Goal: Task Accomplishment & Management: Use online tool/utility

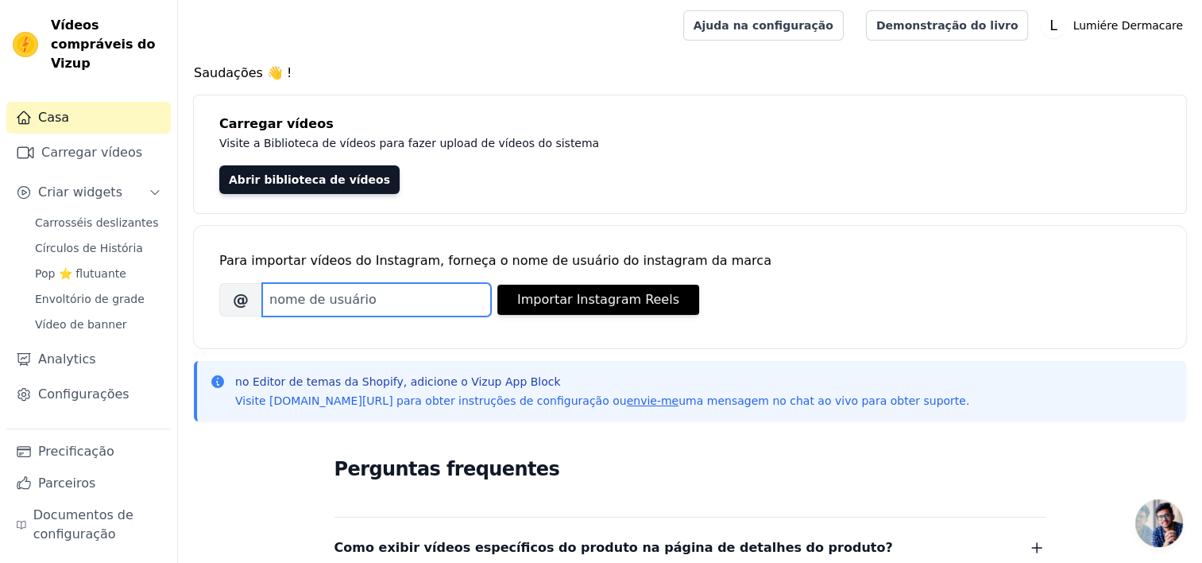
click at [329, 300] on input "Nome de usuário da marca no Instagram" at bounding box center [376, 299] width 229 height 33
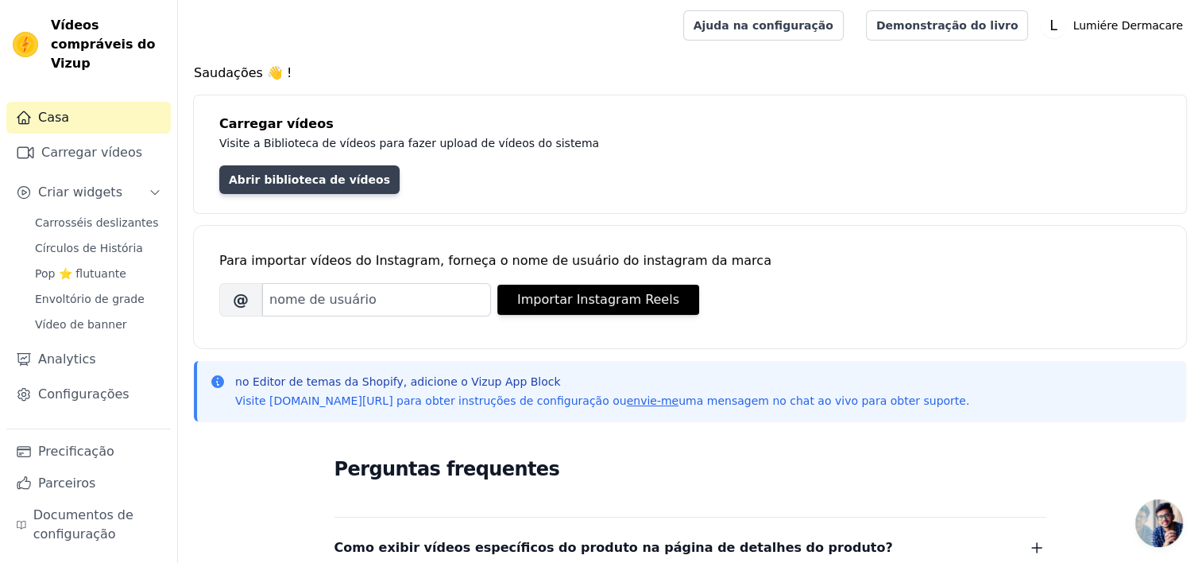
click at [360, 178] on link "Abrir biblioteca de vídeos" at bounding box center [309, 179] width 180 height 29
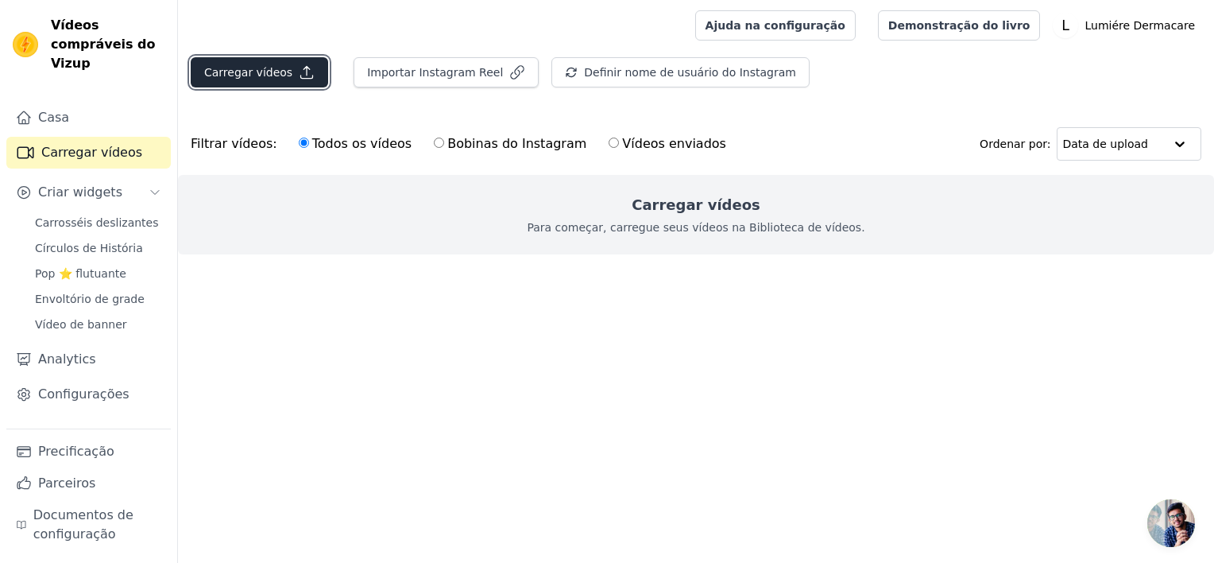
click at [270, 64] on font "Carregar vídeos" at bounding box center [248, 72] width 88 height 16
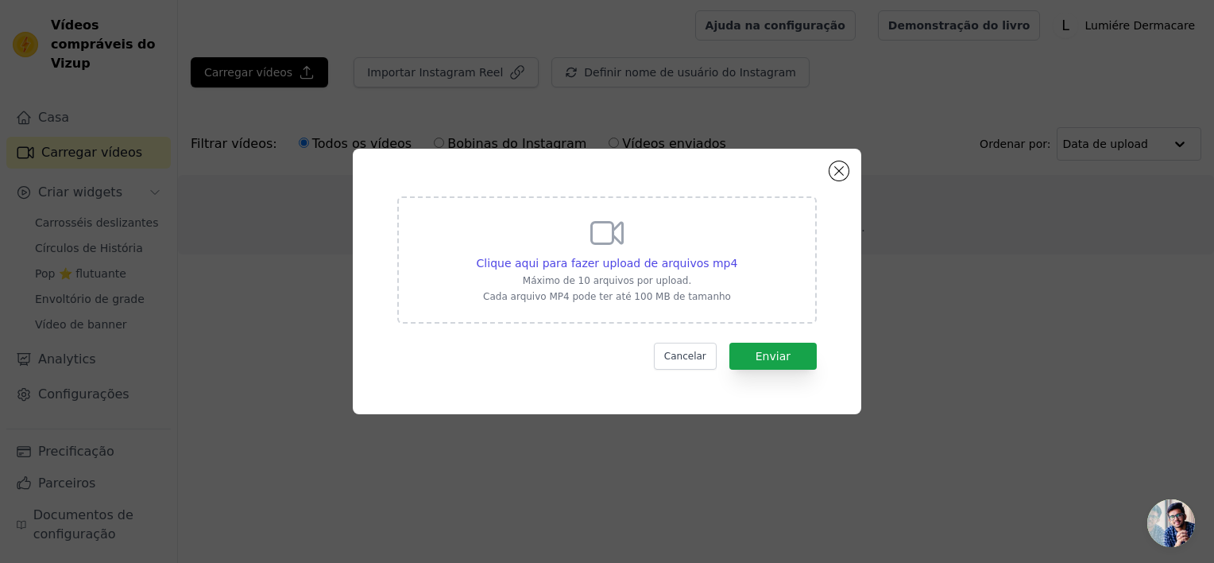
click at [651, 271] on div "Clique aqui para fazer upload de arquivos mp4 Máximo de 10 arquivos por upload.…" at bounding box center [607, 258] width 261 height 89
click at [737, 255] on input "Clique aqui para fazer upload de arquivos mp4 Máximo de 10 arquivos por upload.…" at bounding box center [737, 254] width 1 height 1
click at [839, 164] on button "Fechar modal" at bounding box center [839, 170] width 19 height 19
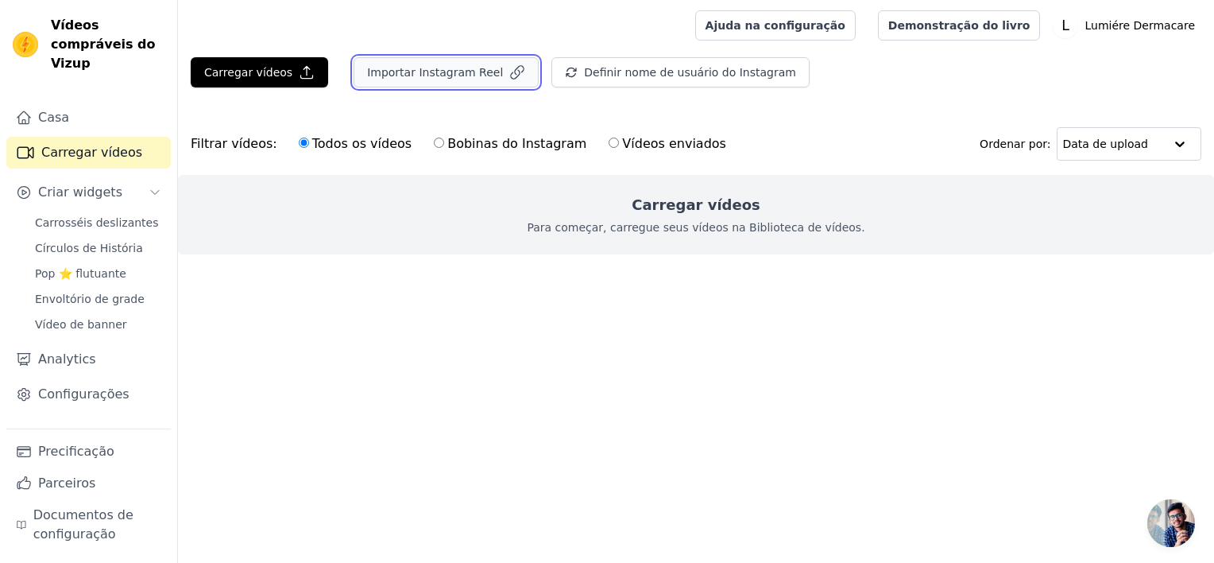
click at [461, 75] on font "Importar Instagram Reel" at bounding box center [435, 72] width 136 height 16
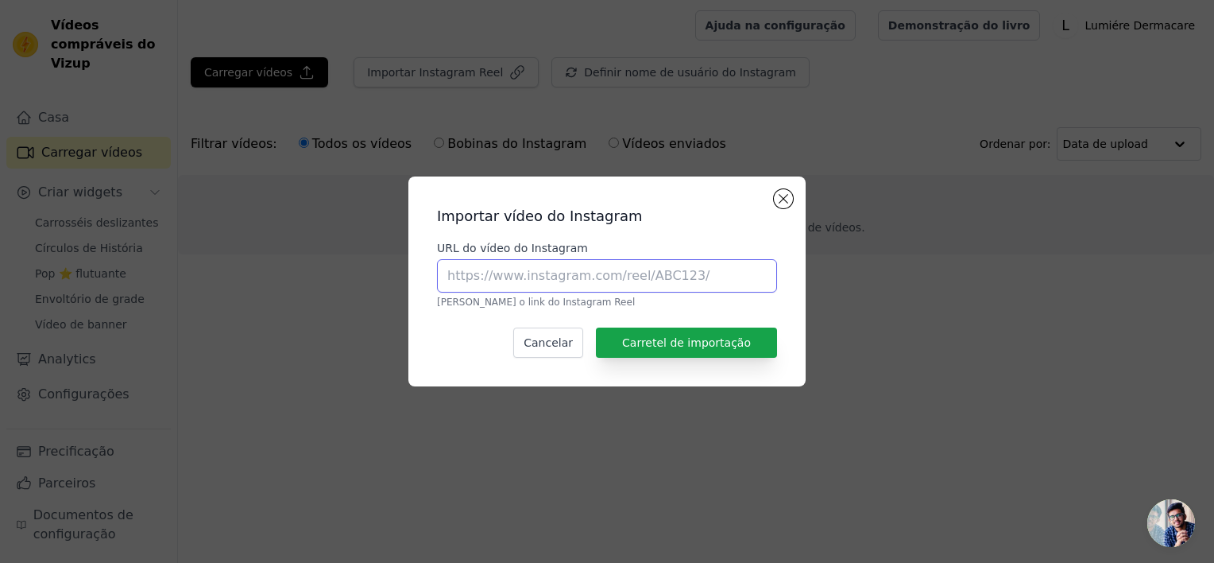
click at [563, 272] on input "URL do vídeo do Instagram" at bounding box center [607, 275] width 340 height 33
type input "l"
paste input "[URL][DOMAIN_NAME]"
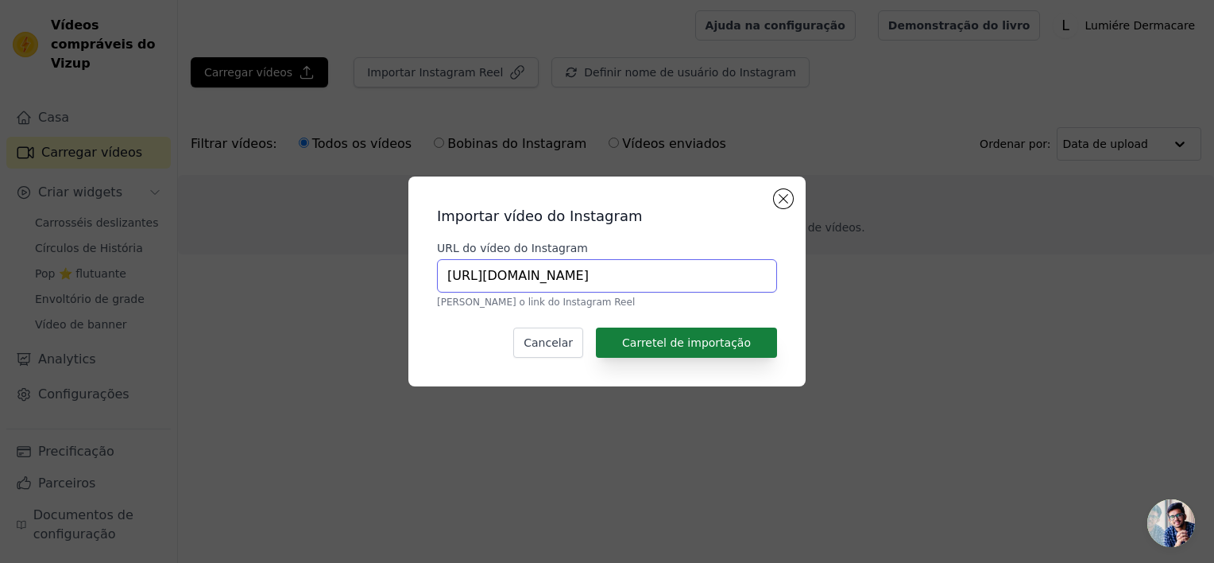
type input "[URL][DOMAIN_NAME]"
click at [629, 339] on button "Carretel de importação" at bounding box center [686, 342] width 181 height 30
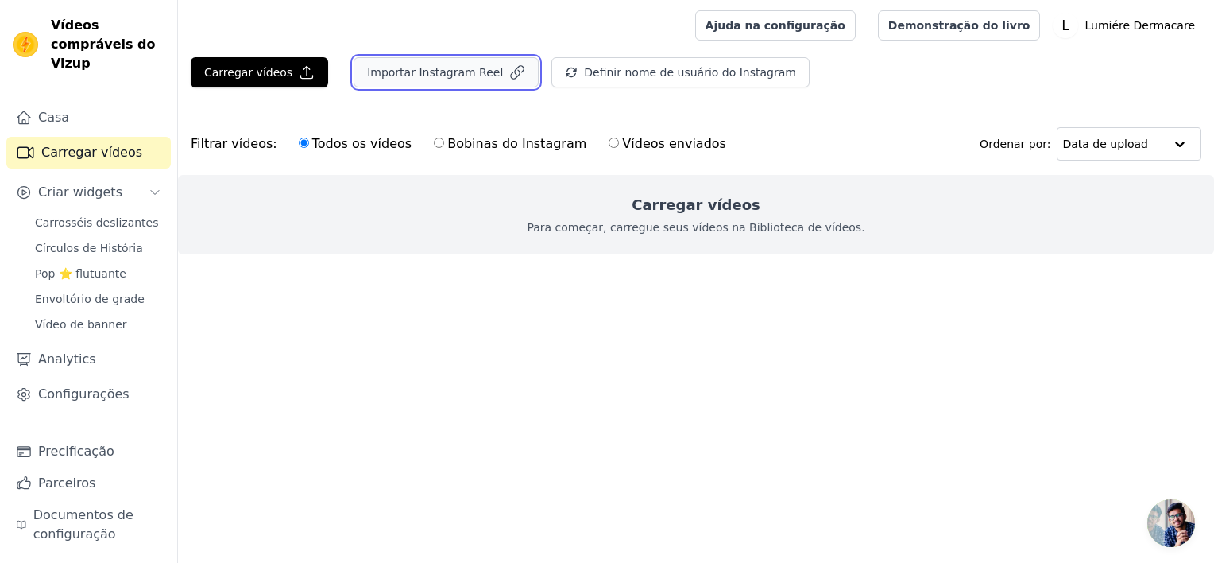
click at [427, 69] on font "Importar Instagram Reel" at bounding box center [435, 72] width 136 height 16
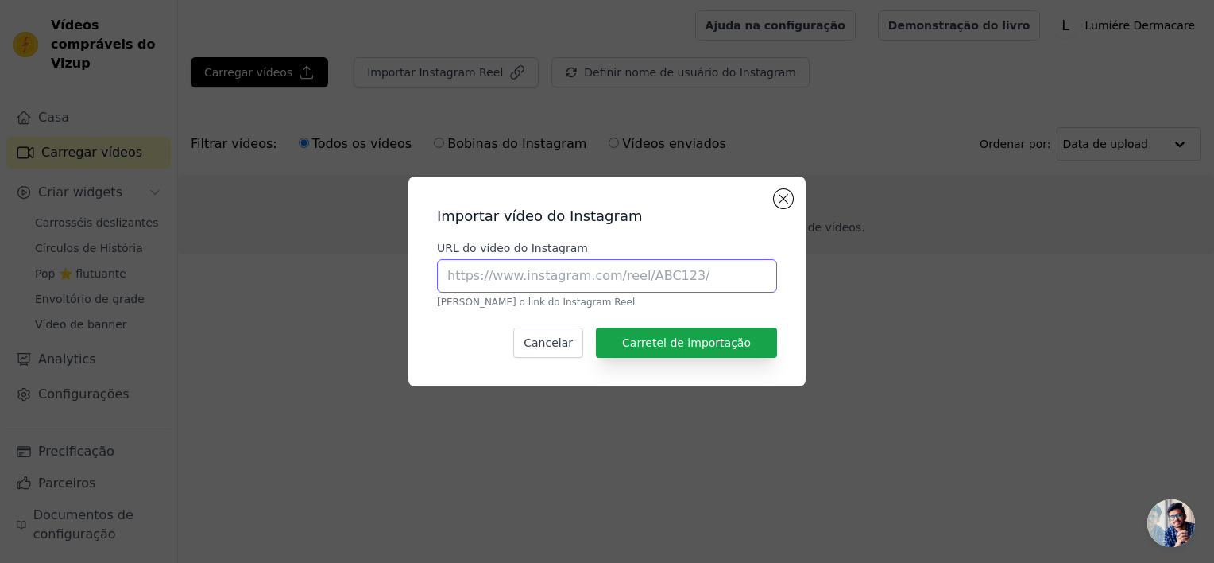
click at [474, 277] on input "URL do vídeo do Instagram" at bounding box center [607, 275] width 340 height 33
paste input "[URL][DOMAIN_NAME]"
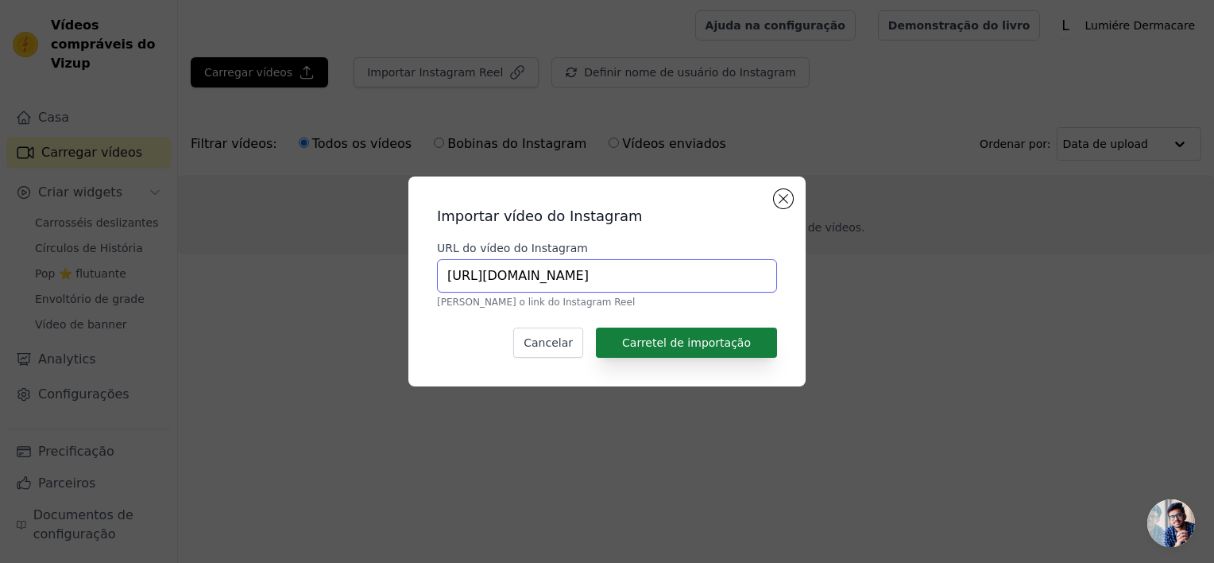
type input "[URL][DOMAIN_NAME]"
click at [664, 350] on button "Carretel de importação" at bounding box center [686, 342] width 181 height 30
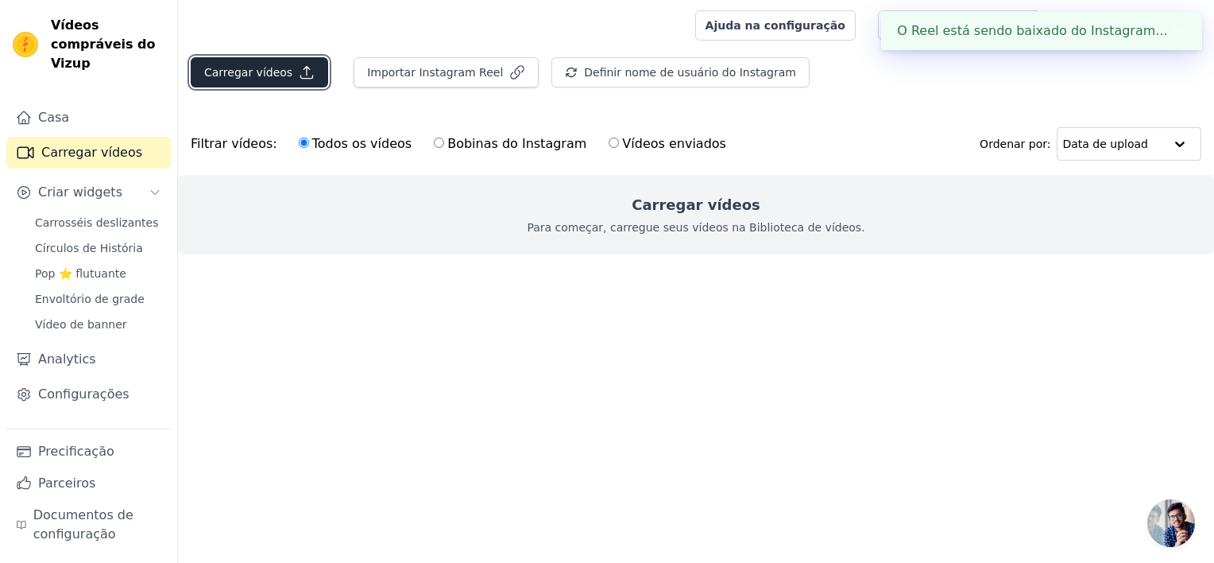
click at [267, 64] on button "Carregar vídeos" at bounding box center [259, 72] width 137 height 30
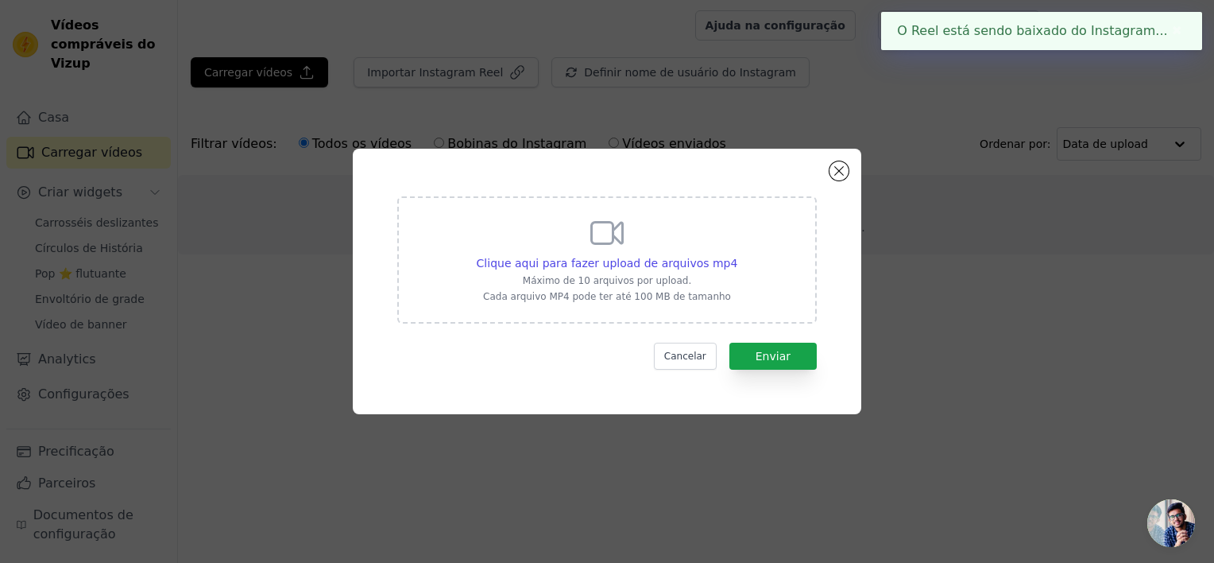
click at [273, 267] on div "Clique aqui para fazer upload de arquivos mp4 Máximo de 10 arquivos por upload.…" at bounding box center [606, 281] width 1163 height 316
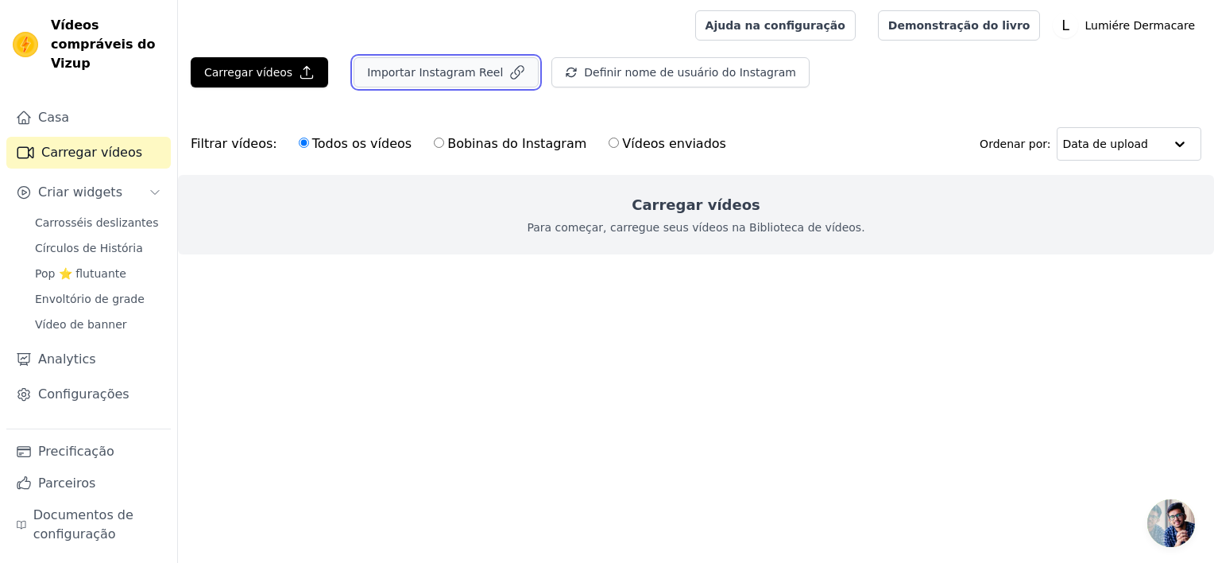
click at [445, 74] on font "Importar Instagram Reel" at bounding box center [435, 72] width 136 height 16
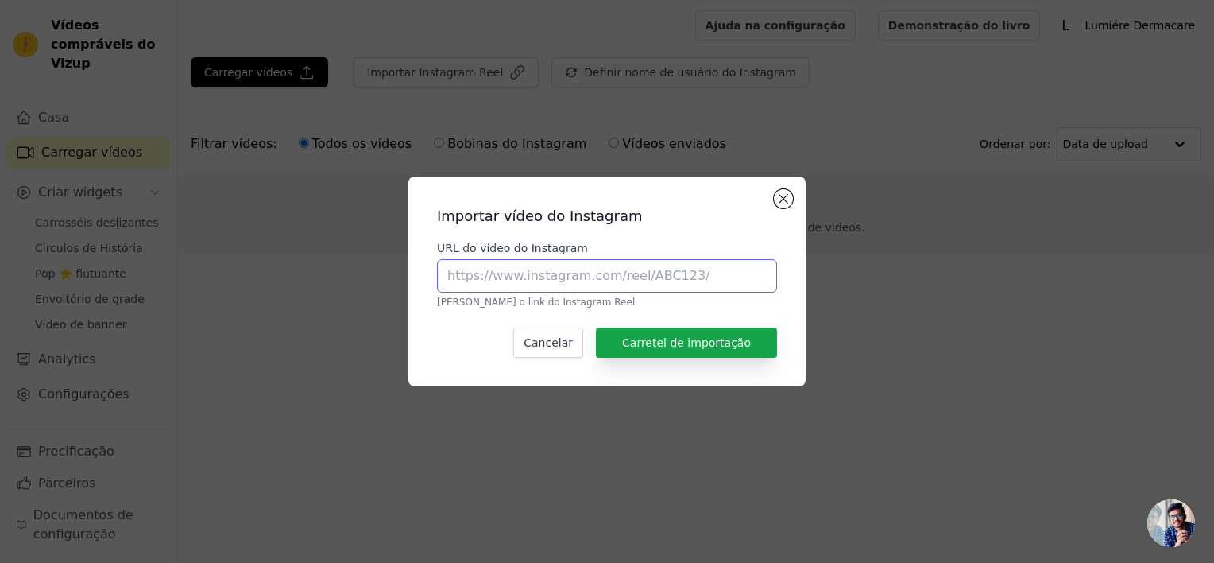
click at [517, 274] on input "URL do vídeo do Instagram" at bounding box center [607, 275] width 340 height 33
paste input "[URL][DOMAIN_NAME]"
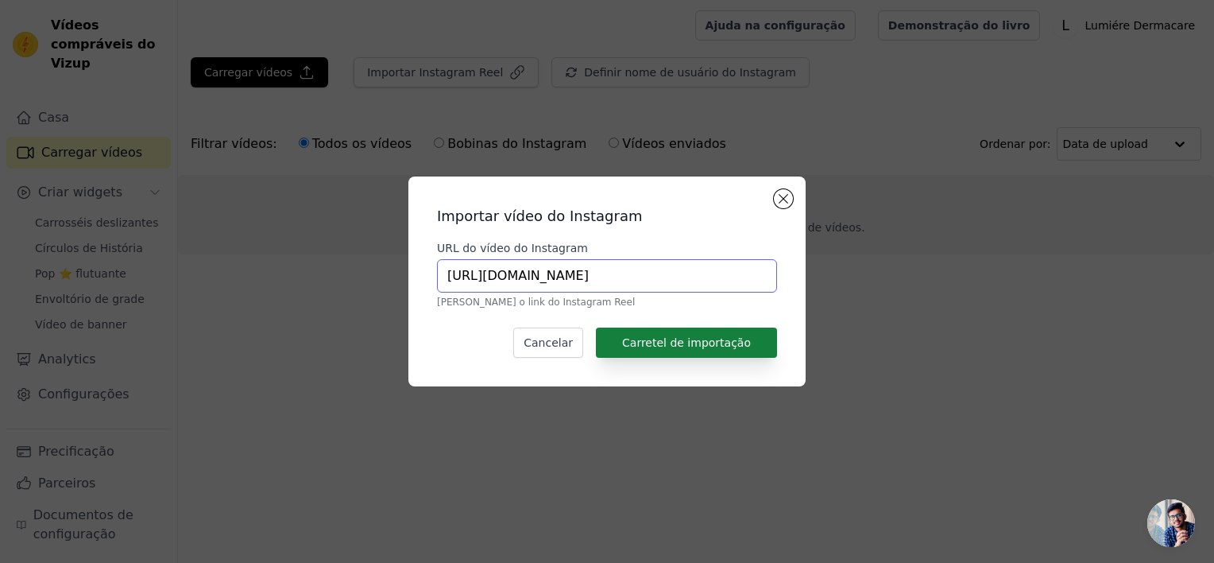
type input "[URL][DOMAIN_NAME]"
click at [668, 337] on font "Carretel de importação" at bounding box center [686, 342] width 129 height 13
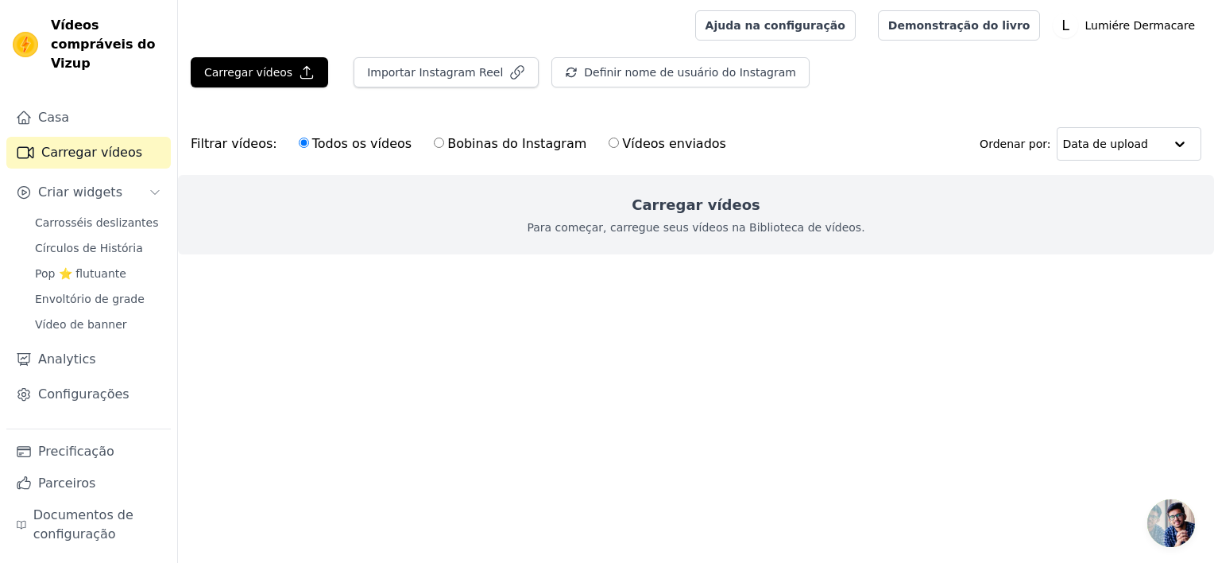
click at [609, 143] on input "Vídeos enviados" at bounding box center [614, 142] width 10 height 10
radio input "true"
click at [434, 139] on input "Bobinas do Instagram" at bounding box center [439, 142] width 10 height 10
radio input "true"
click at [299, 138] on input "Todos os vídeos" at bounding box center [304, 142] width 10 height 10
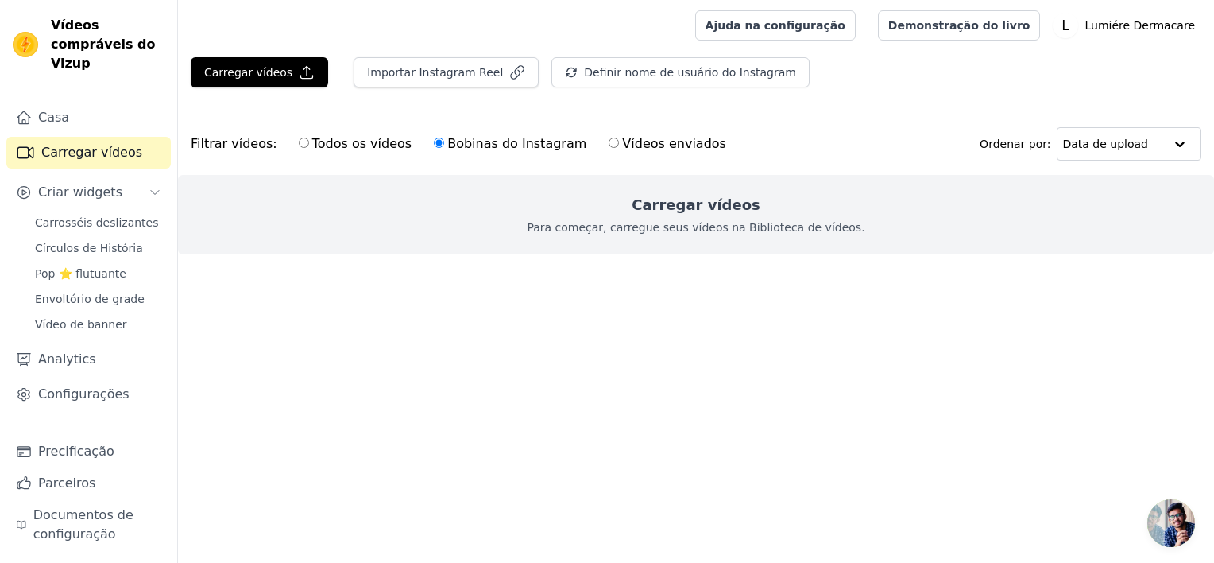
radio input "true"
click at [1020, 33] on link "Demonstração do livro" at bounding box center [959, 25] width 163 height 30
click at [92, 265] on span "Pop ⭐ flutuante" at bounding box center [80, 273] width 91 height 16
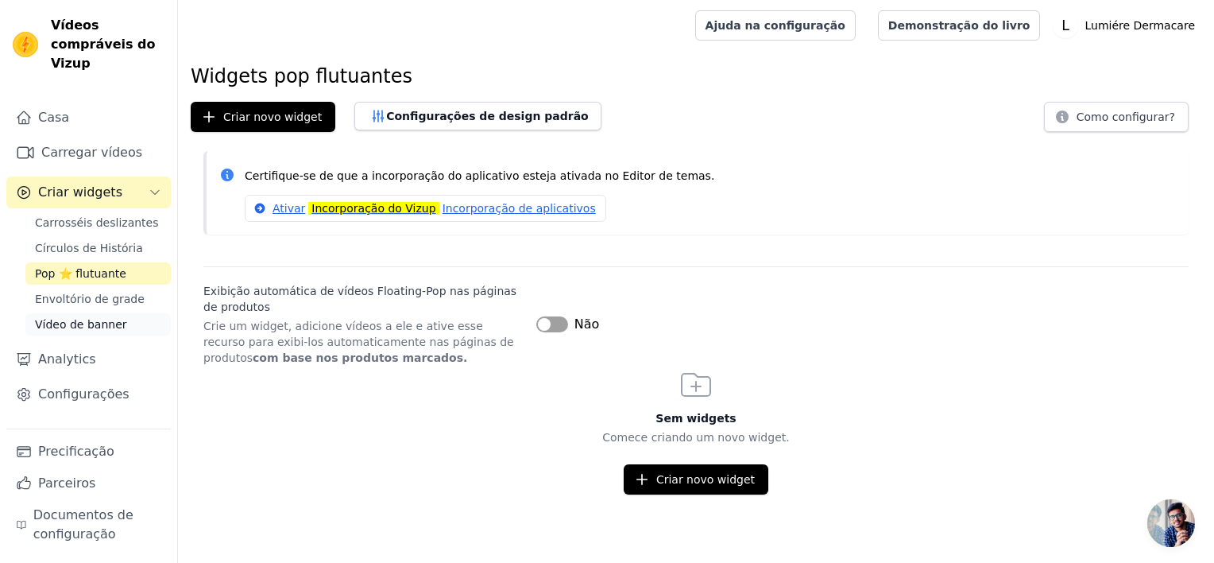
click at [130, 313] on link "Vídeo de banner" at bounding box center [97, 324] width 145 height 22
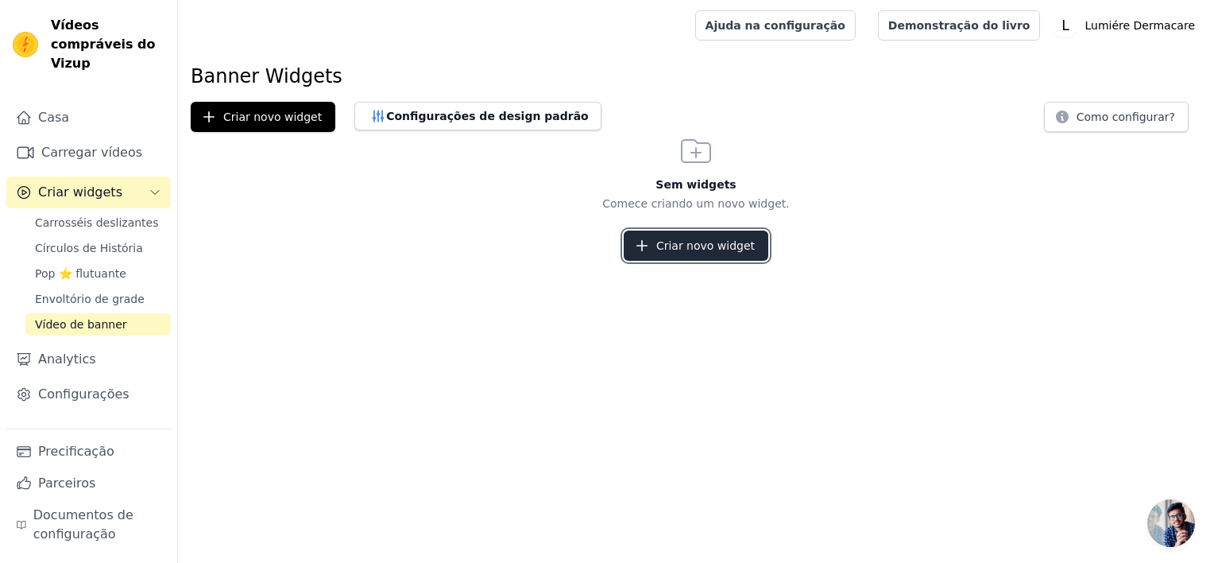
click at [703, 250] on font "Criar novo widget" at bounding box center [705, 246] width 99 height 16
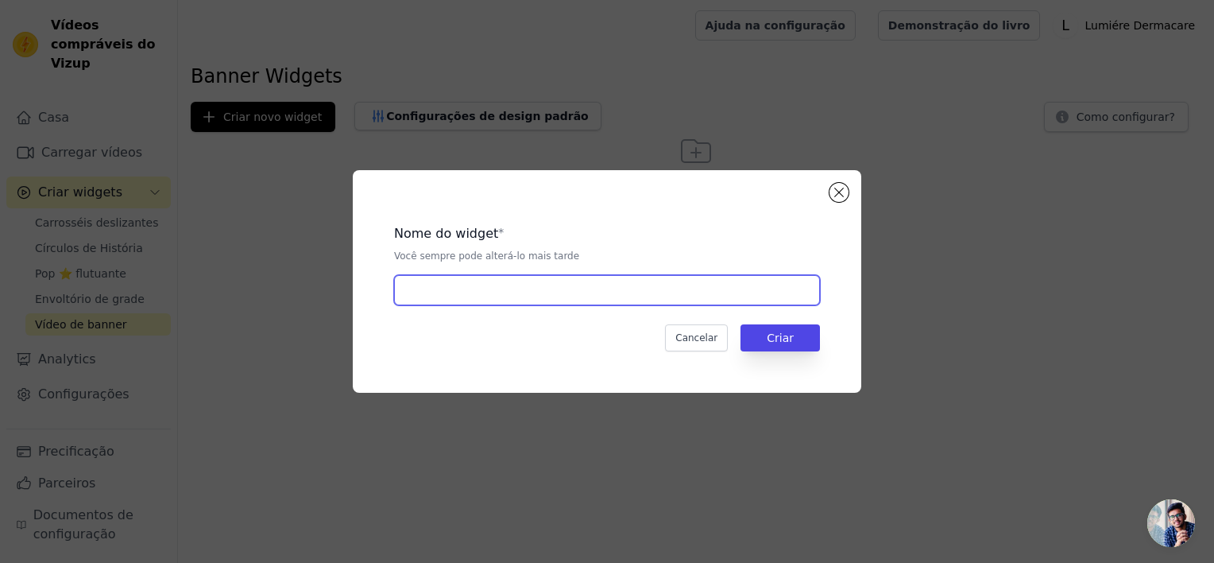
click at [516, 293] on input "text" at bounding box center [607, 290] width 426 height 30
type input "l"
type input "M"
type input "LUMIÉRE DERMACARE"
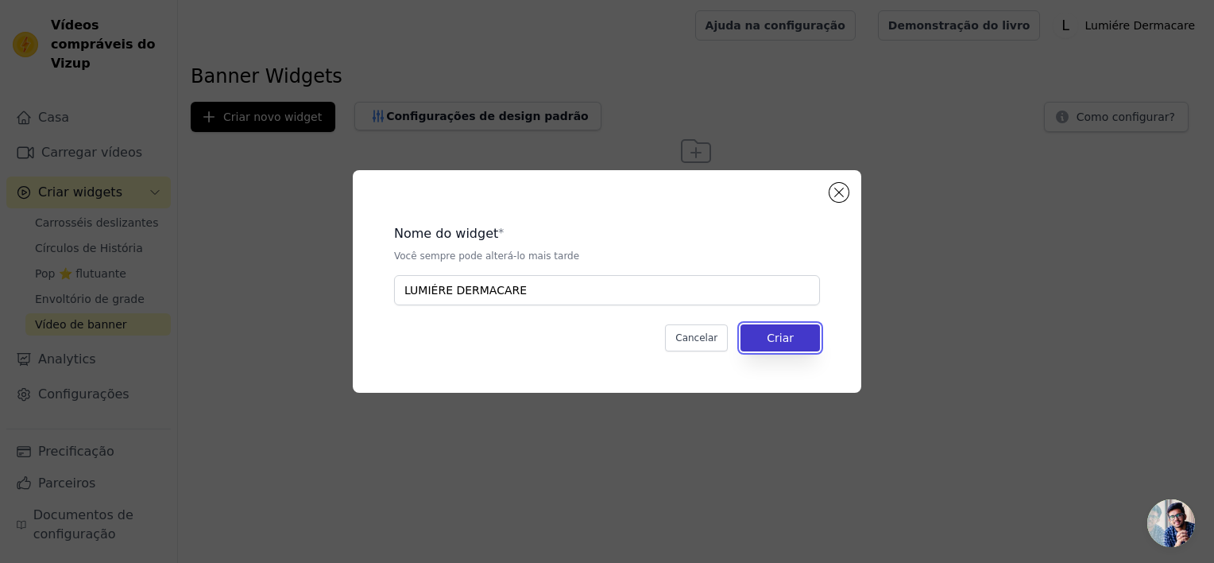
click at [795, 331] on button "Criar" at bounding box center [780, 337] width 79 height 27
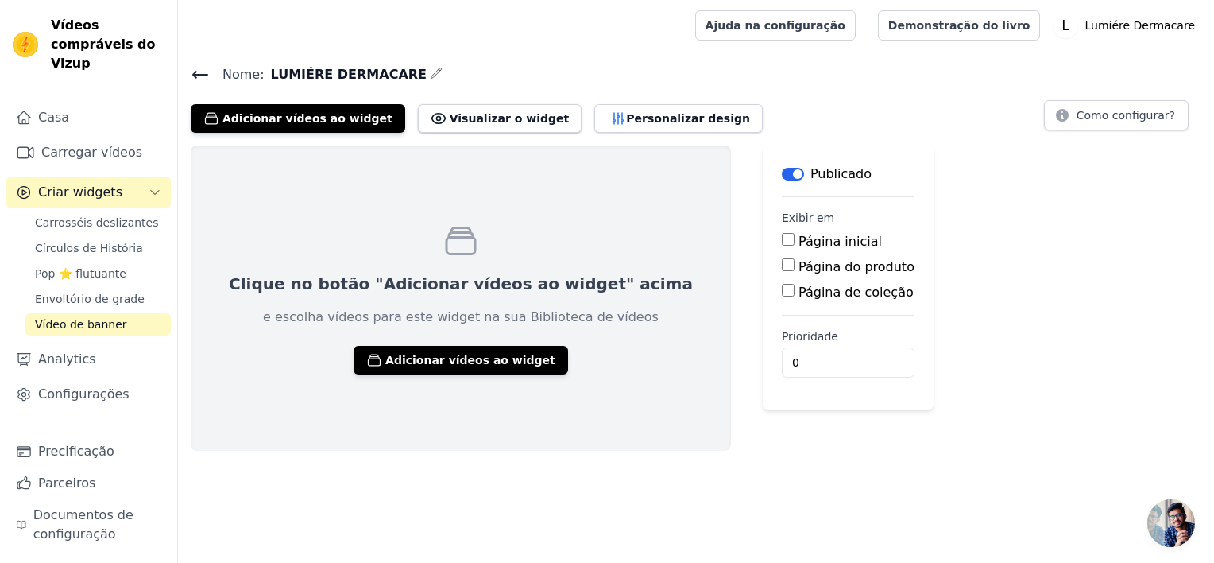
click at [782, 269] on input "Página do produto" at bounding box center [788, 264] width 13 height 13
checkbox input "true"
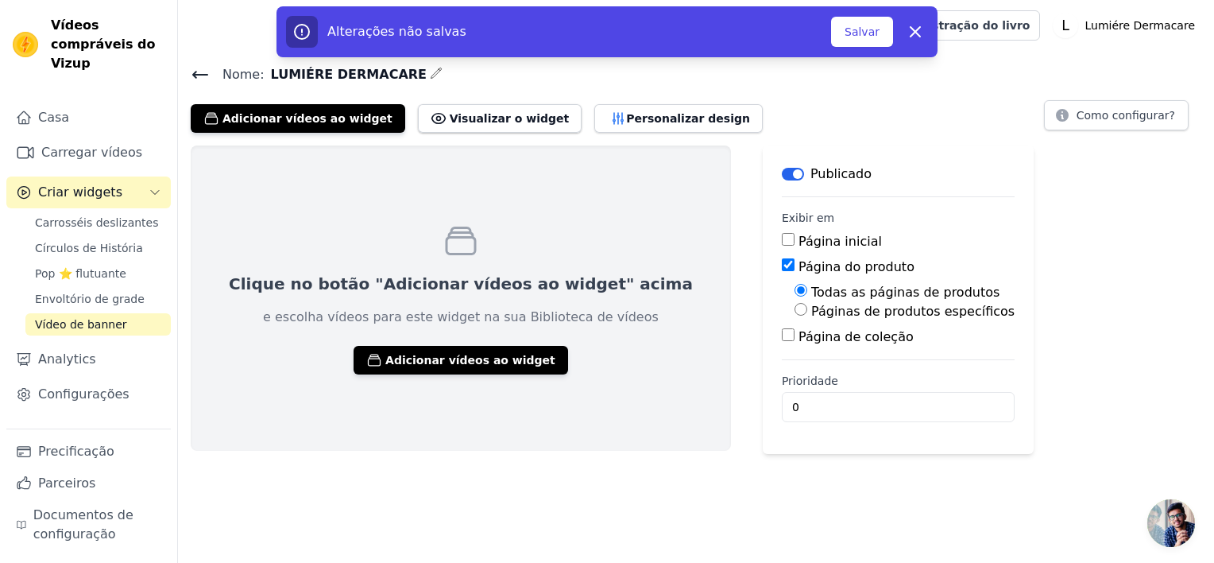
click at [782, 331] on input "Página de coleção" at bounding box center [788, 334] width 13 height 13
checkbox input "true"
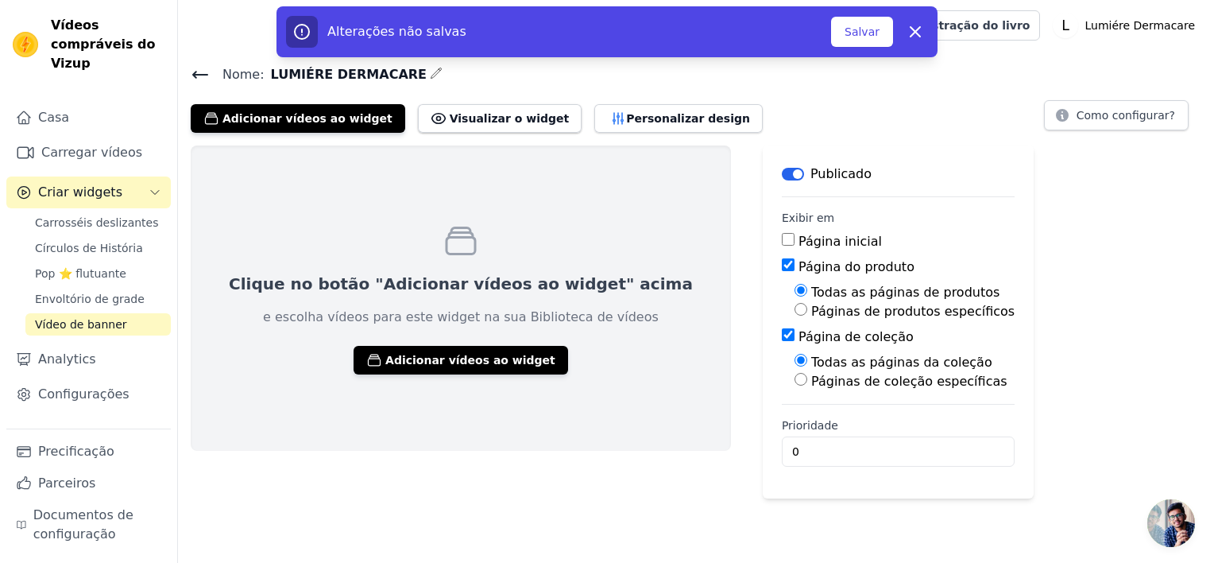
click at [782, 244] on input "Página inicial" at bounding box center [788, 239] width 13 height 13
checkbox input "true"
click at [477, 362] on font "Adicionar vídeos ao widget" at bounding box center [470, 360] width 170 height 16
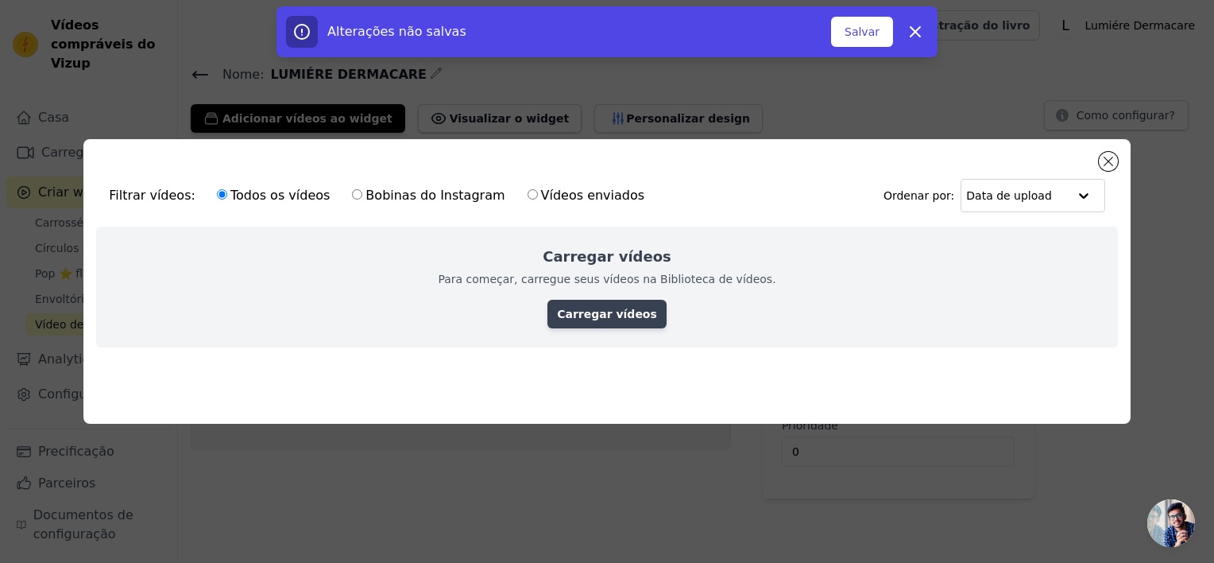
click at [595, 312] on link "Carregar vídeos" at bounding box center [607, 314] width 119 height 29
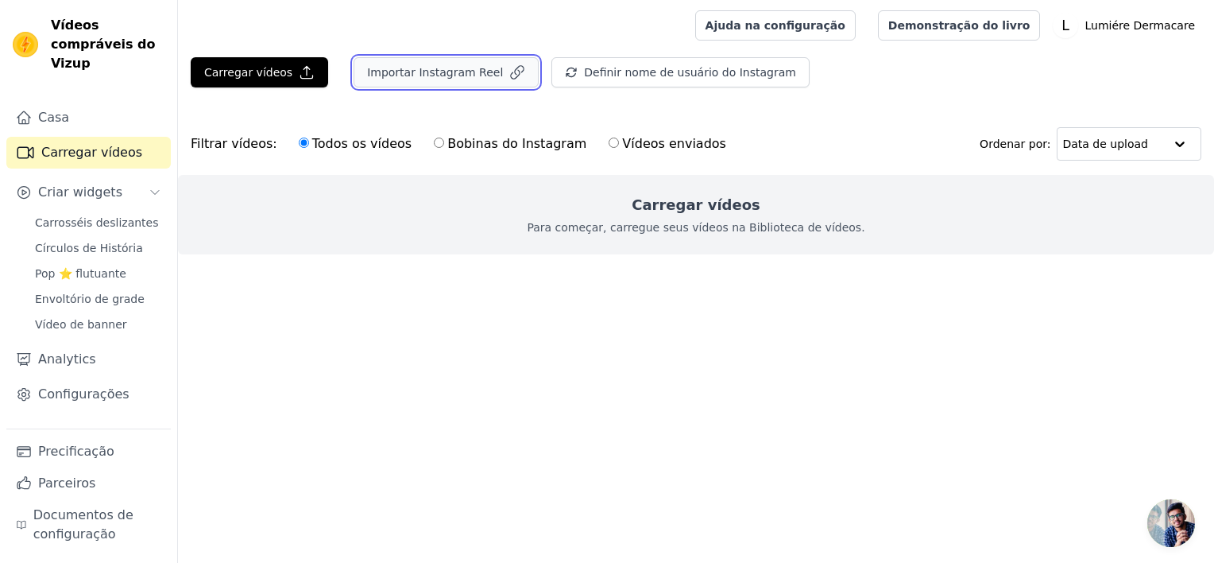
click at [509, 77] on icon "button" at bounding box center [517, 72] width 16 height 16
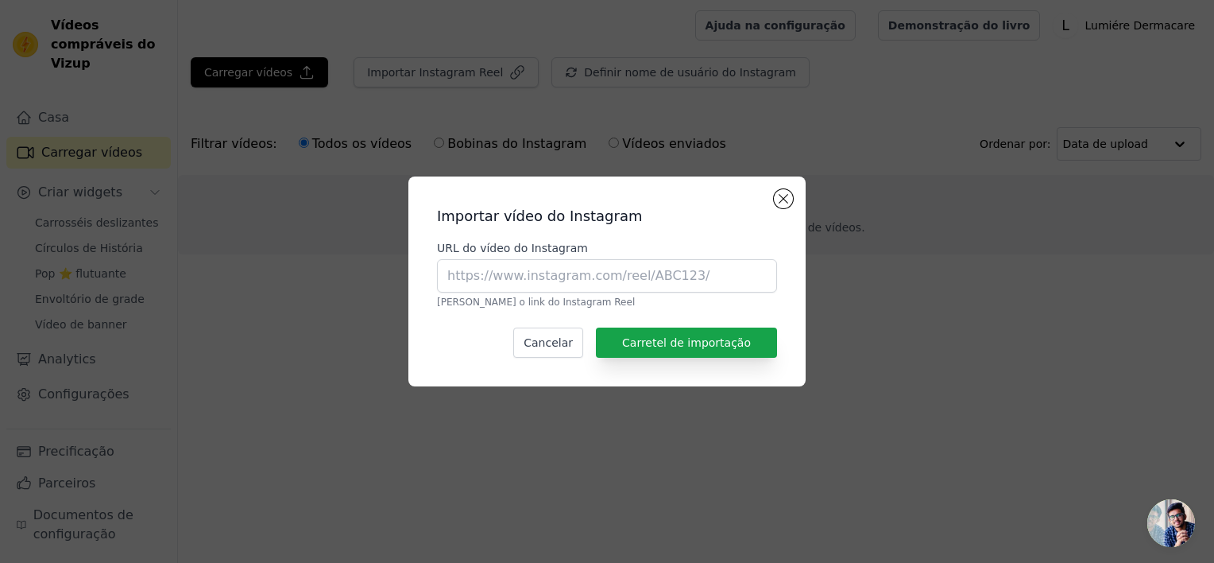
click at [516, 93] on div "Importar vídeo do Instagram URL do vídeo do Instagram [PERSON_NAME] o link do I…" at bounding box center [607, 281] width 1214 height 563
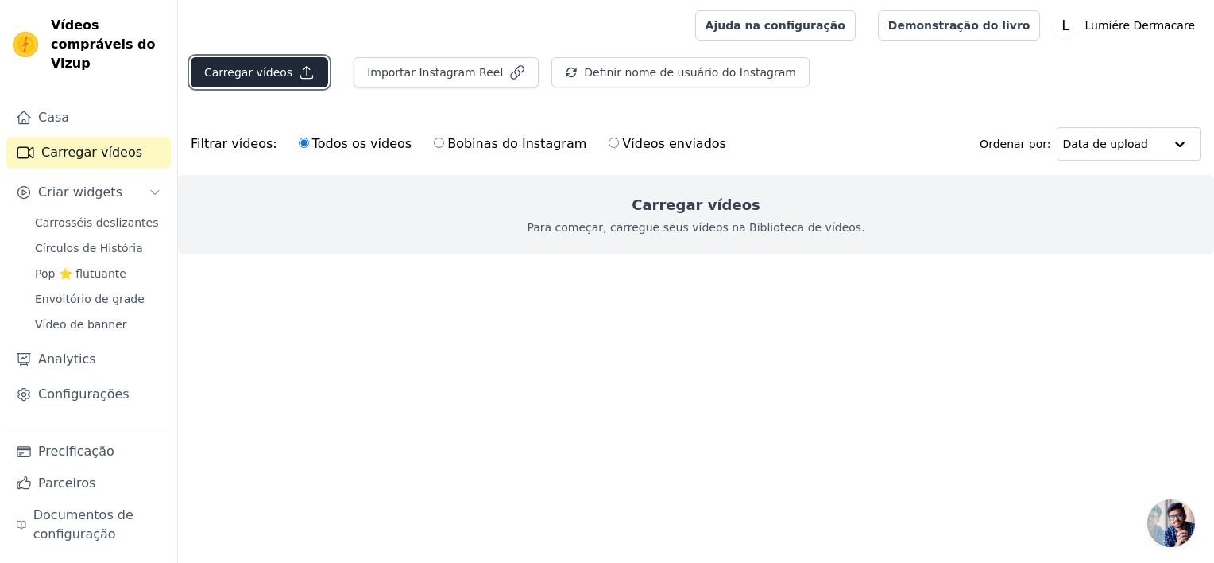
click at [250, 79] on font "Carregar vídeos" at bounding box center [248, 72] width 88 height 16
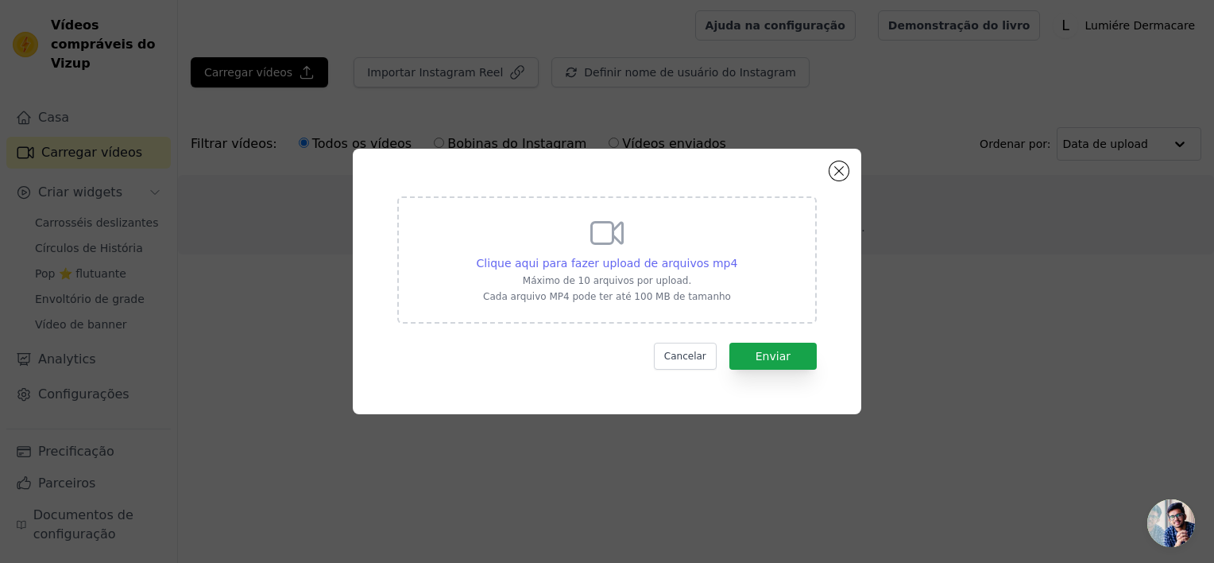
click at [594, 267] on span "Clique aqui para fazer upload de arquivos mp4" at bounding box center [607, 263] width 261 height 13
click at [737, 255] on input "Clique aqui para fazer upload de arquivos mp4 Máximo de 10 arquivos por upload.…" at bounding box center [737, 254] width 1 height 1
click at [989, 331] on div "Clique aqui para fazer upload de arquivos mp4 Máximo de 10 arquivos por upload.…" at bounding box center [606, 281] width 1163 height 316
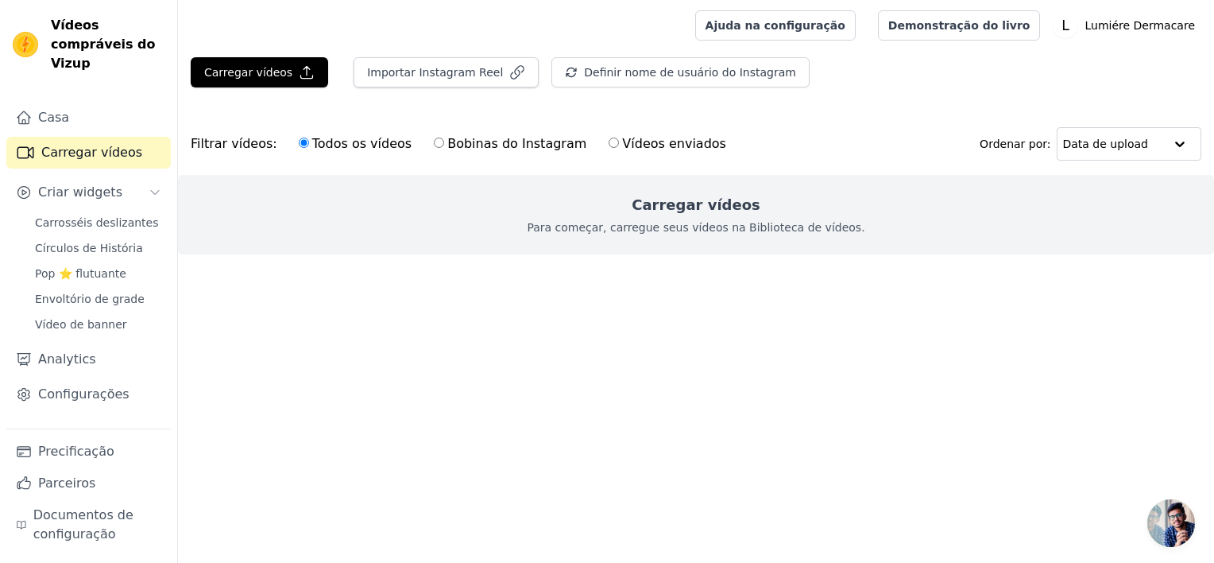
click at [423, 254] on ul at bounding box center [696, 266] width 1036 height 25
click at [269, 72] on font "Carregar vídeos" at bounding box center [248, 72] width 88 height 16
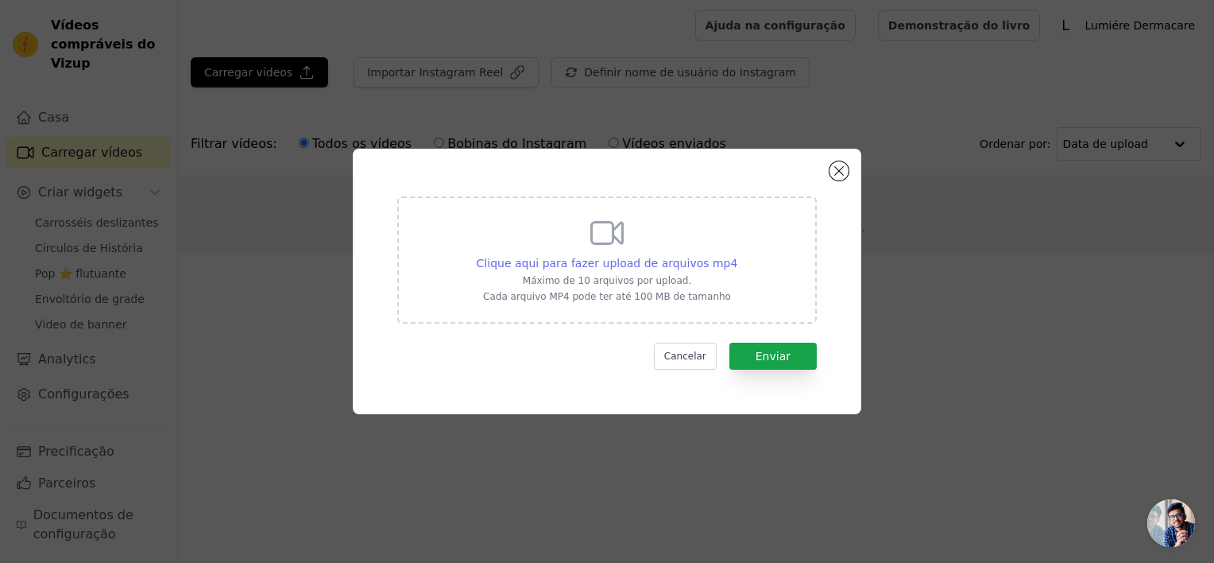
click at [543, 262] on span "Clique aqui para fazer upload de arquivos mp4" at bounding box center [607, 263] width 261 height 13
click at [737, 255] on input "Clique aqui para fazer upload de arquivos mp4 Máximo de 10 arquivos por upload.…" at bounding box center [737, 254] width 1 height 1
click at [843, 168] on button "Fechar modal" at bounding box center [839, 170] width 19 height 19
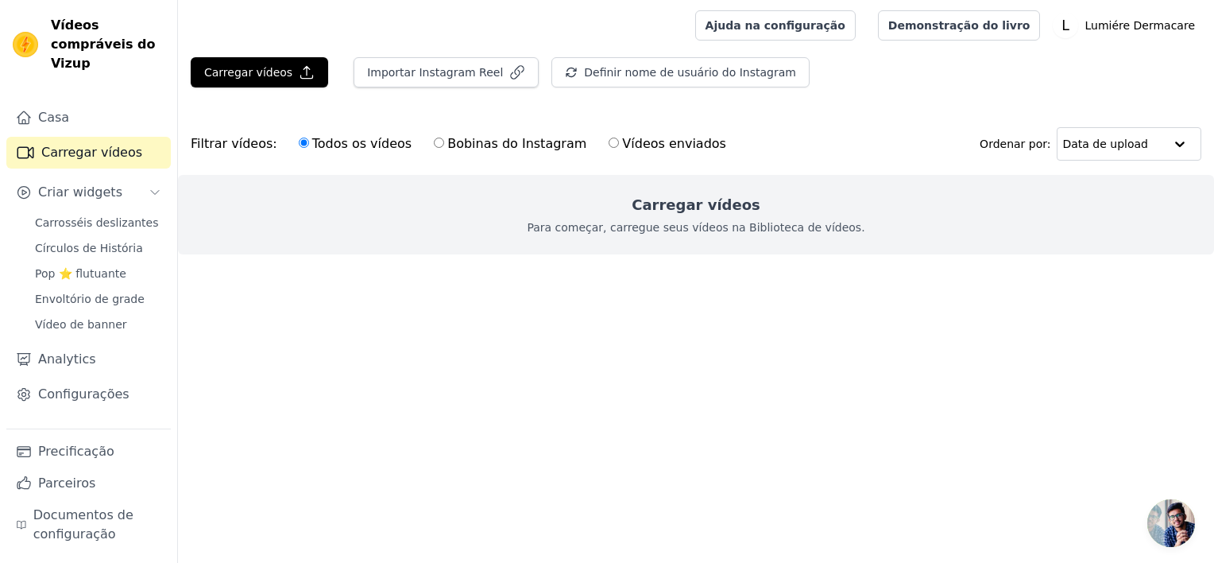
click at [731, 226] on p "Para começar, carregue seus vídeos na Biblioteca de vídeos." at bounding box center [696, 227] width 338 height 16
click at [609, 143] on input "Vídeos enviados" at bounding box center [614, 142] width 10 height 10
radio input "true"
click at [658, 245] on div "Carregar vídeos Para começar, carregue seus vídeos na Biblioteca de vídeos." at bounding box center [696, 214] width 1036 height 79
click at [92, 239] on link "Círculos de História" at bounding box center [97, 248] width 145 height 22
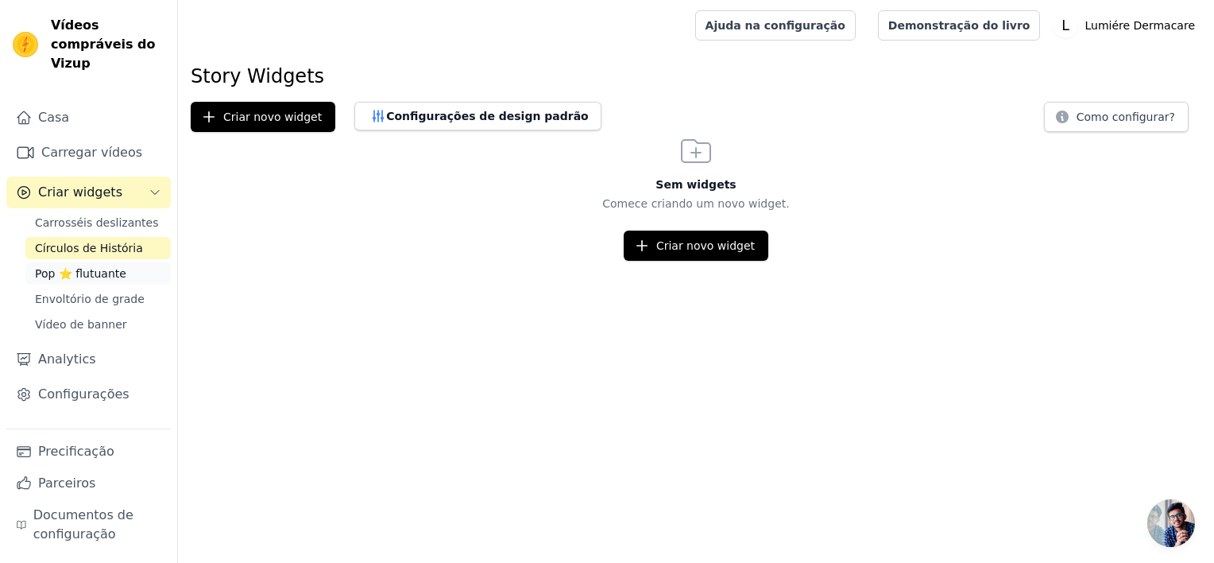
click at [94, 265] on span "Pop ⭐ flutuante" at bounding box center [80, 273] width 91 height 16
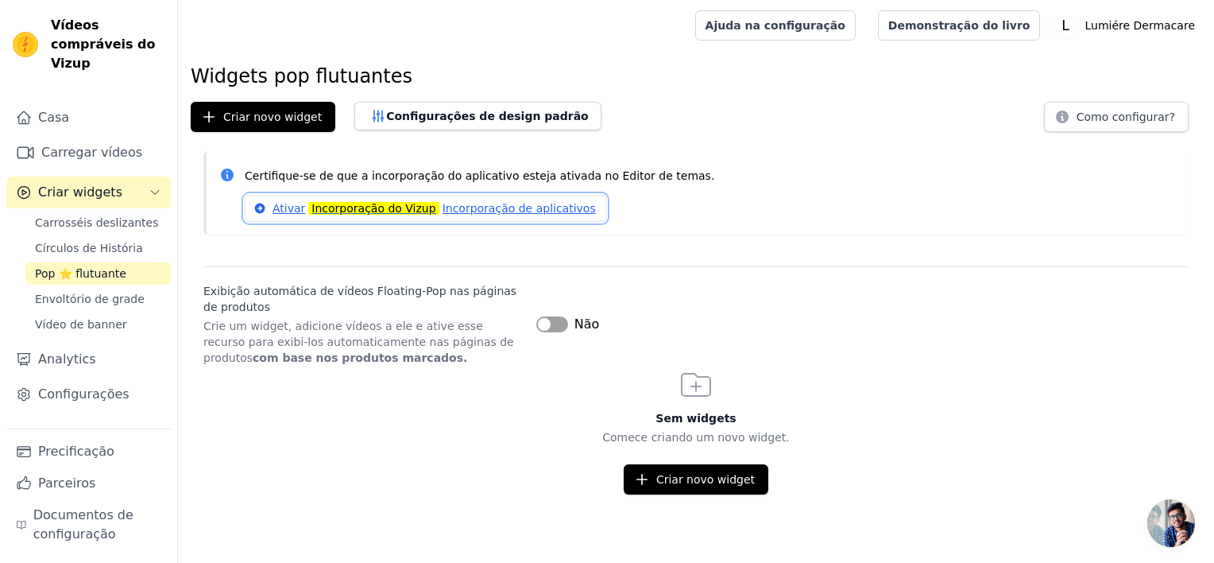
click at [281, 208] on font "Ativar" at bounding box center [289, 208] width 33 height 13
